Goal: Check status: Check status

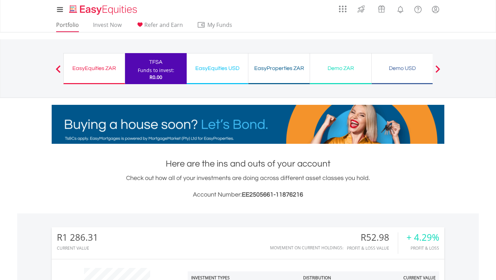
scroll to position [66, 131]
click at [71, 28] on link "Portfolio" at bounding box center [67, 26] width 28 height 11
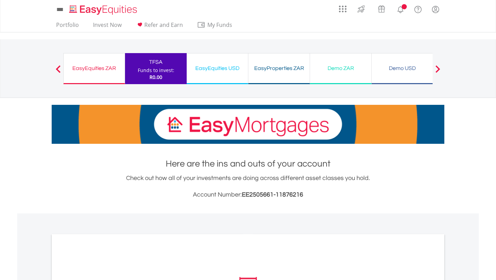
scroll to position [209, 0]
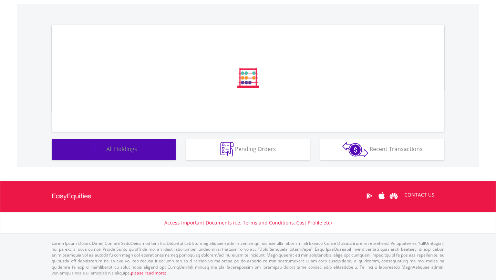
click at [151, 152] on button "Holdings All Holdings" at bounding box center [114, 149] width 124 height 21
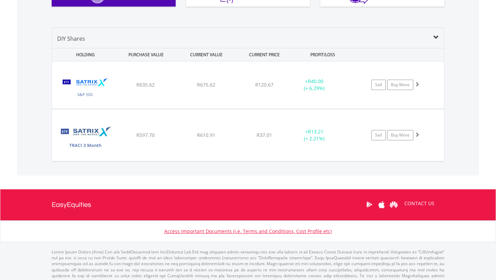
scroll to position [66, 131]
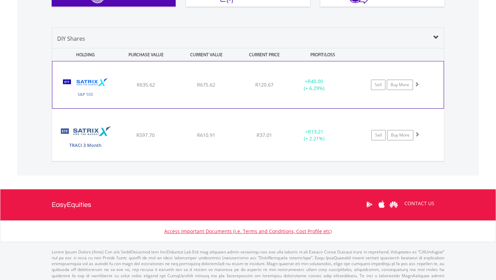
click at [248, 87] on div "R120.67" at bounding box center [264, 84] width 55 height 7
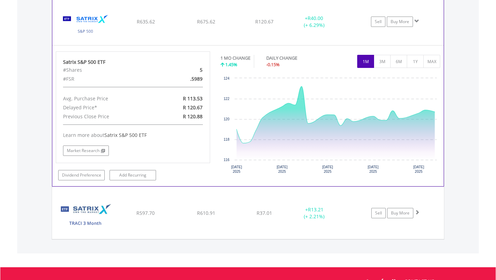
scroll to position [605, 0]
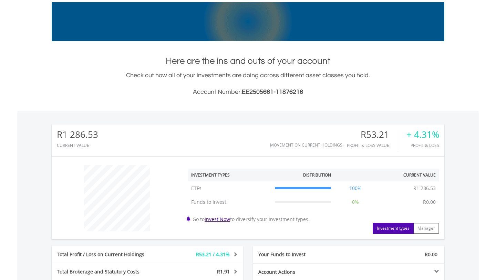
scroll to position [0, 0]
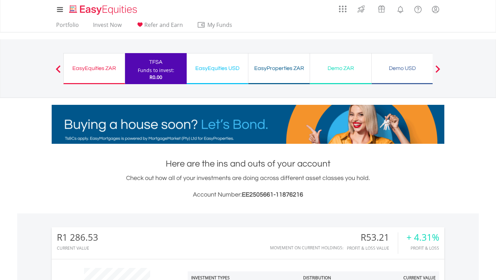
click at [94, 77] on div "EasyEquities ZAR Funds to invest: R0.00" at bounding box center [94, 68] width 62 height 31
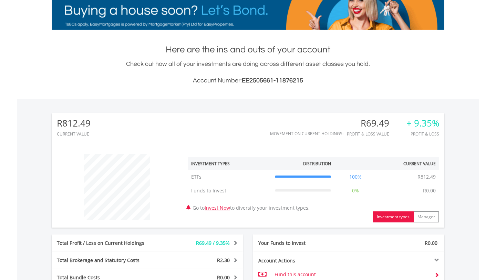
scroll to position [252, 0]
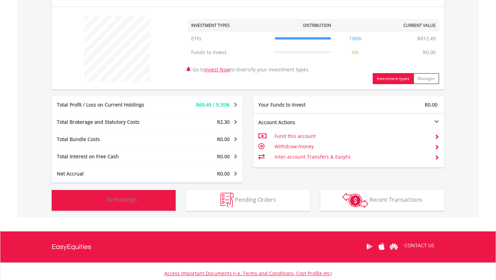
click at [144, 209] on button "Holdings All Holdings" at bounding box center [114, 200] width 124 height 21
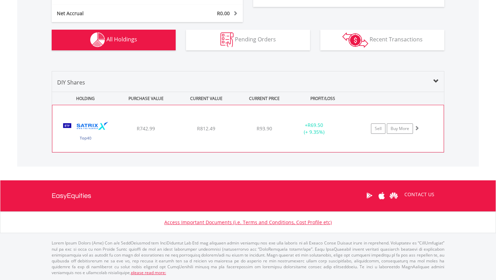
scroll to position [412, 0]
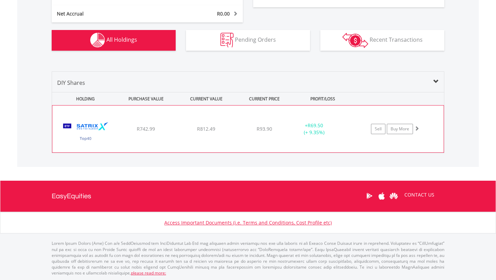
click at [251, 135] on div "﻿ Satrix 40 ETF R742.99 R812.49 R93.90 + R69.50 (+ 9.35%) Sell Buy More" at bounding box center [247, 128] width 391 height 47
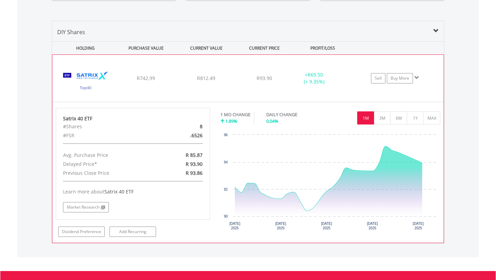
scroll to position [462, 0]
